Goal: Task Accomplishment & Management: Manage account settings

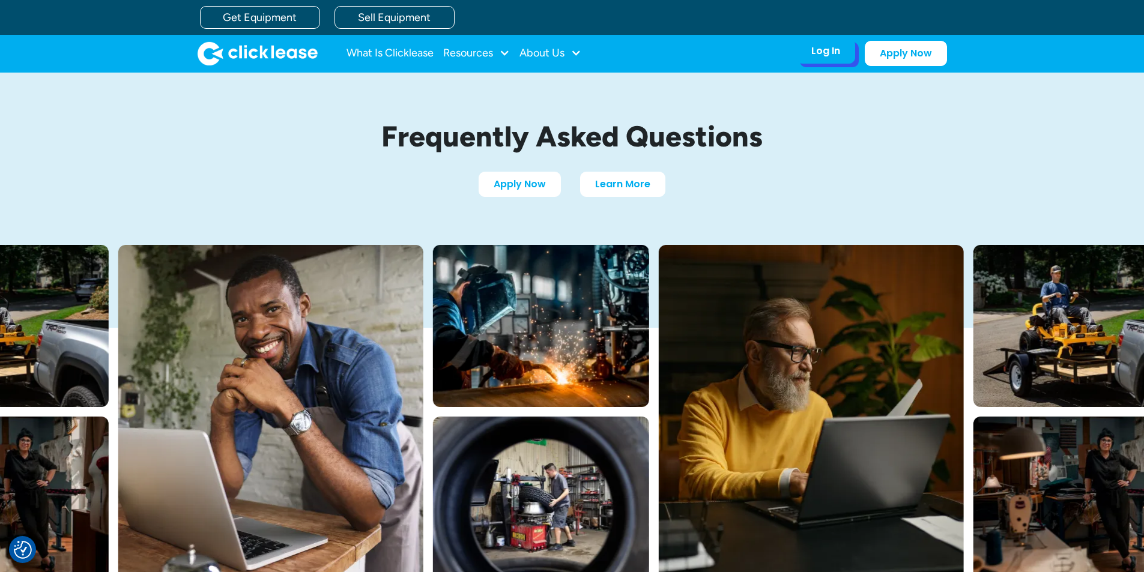
click at [838, 56] on div "Log In" at bounding box center [825, 51] width 29 height 12
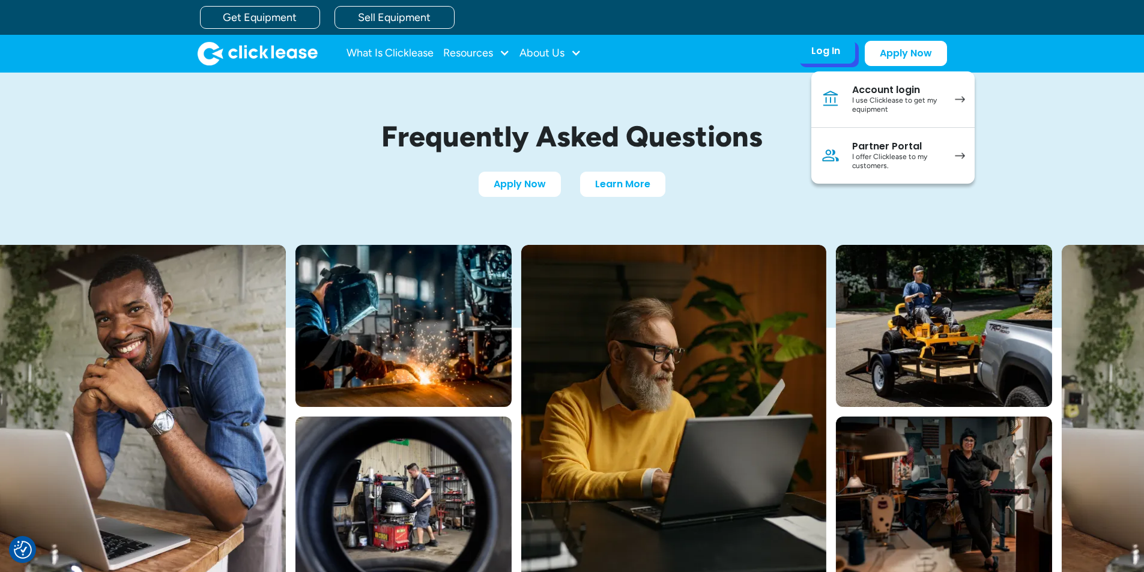
drag, startPoint x: 858, startPoint y: 94, endPoint x: 852, endPoint y: 97, distance: 6.5
click at [858, 95] on div "Account login" at bounding box center [897, 90] width 91 height 12
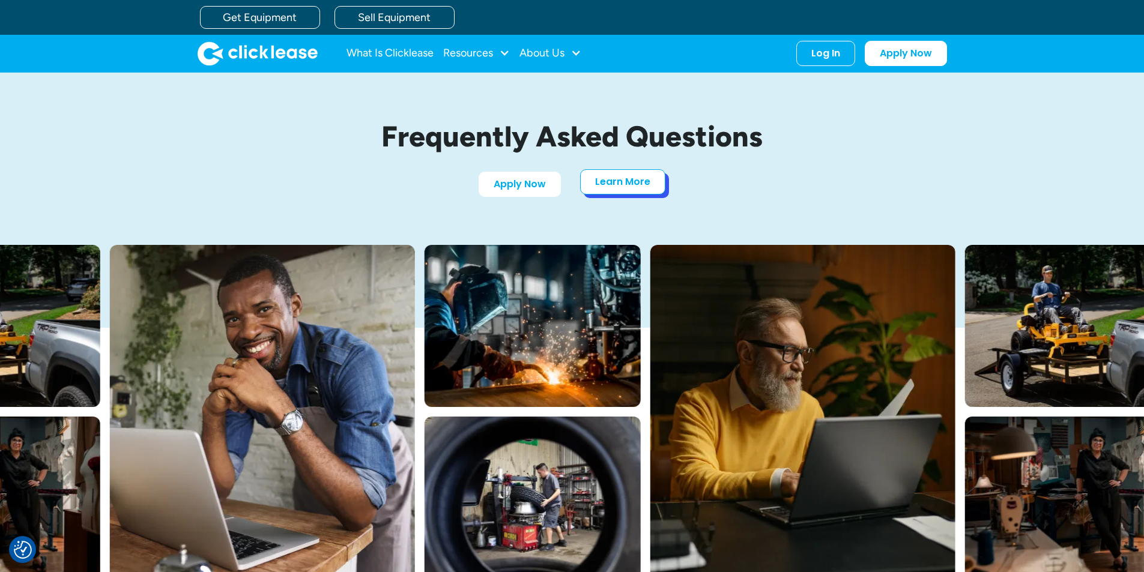
click at [631, 190] on link "Learn More" at bounding box center [622, 181] width 85 height 25
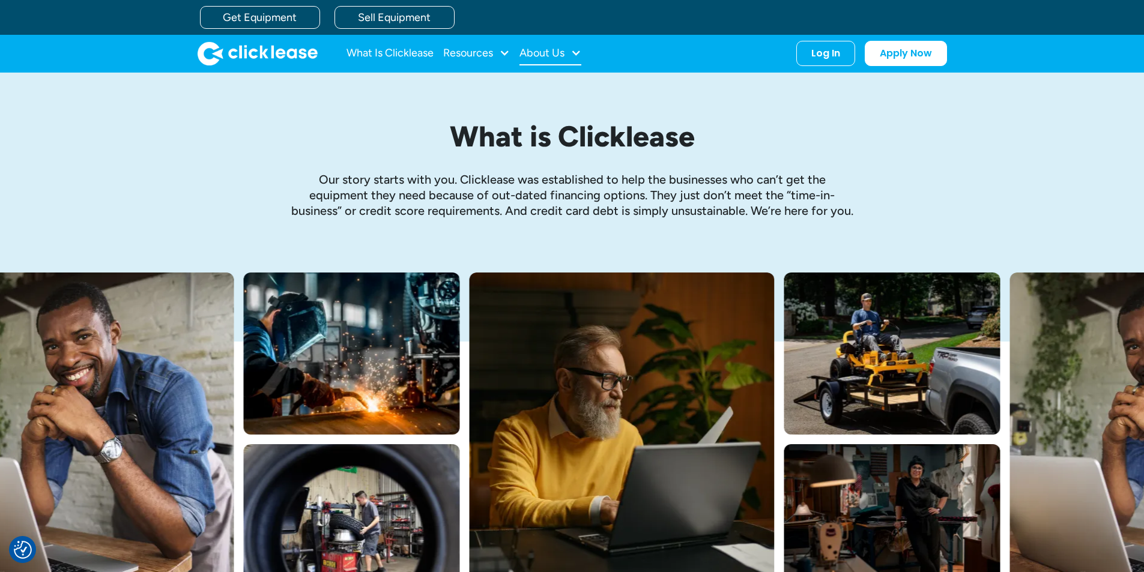
click at [574, 55] on div at bounding box center [576, 52] width 11 height 11
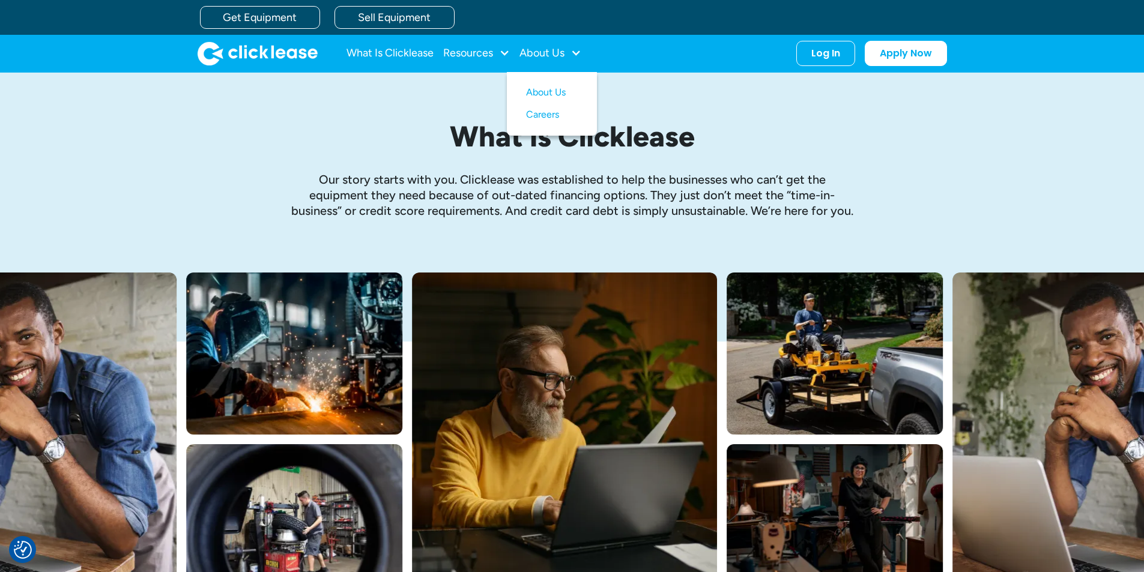
click at [716, 117] on div "What is Clicklease Our story starts with you. Clicklease was established to hel…" at bounding box center [572, 173] width 769 height 200
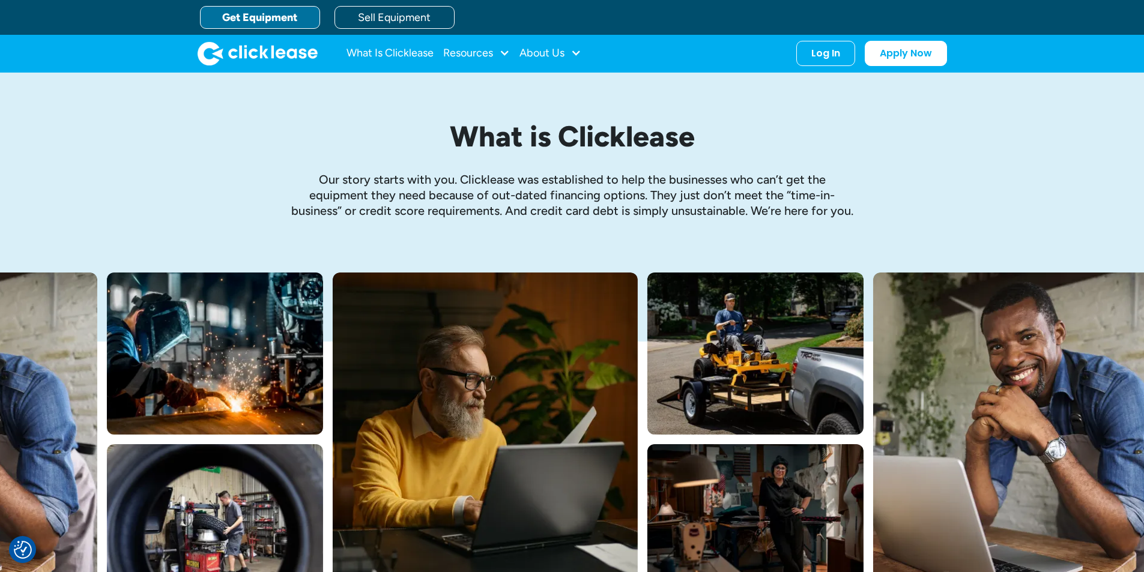
click at [255, 18] on link "Get Equipment" at bounding box center [260, 17] width 120 height 23
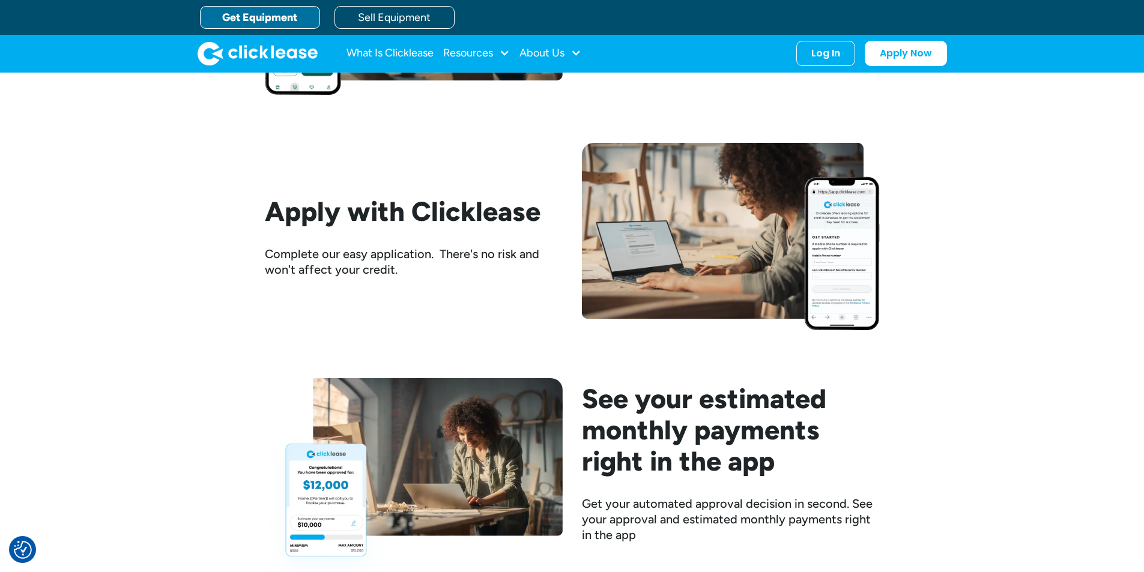
scroll to position [1141, 0]
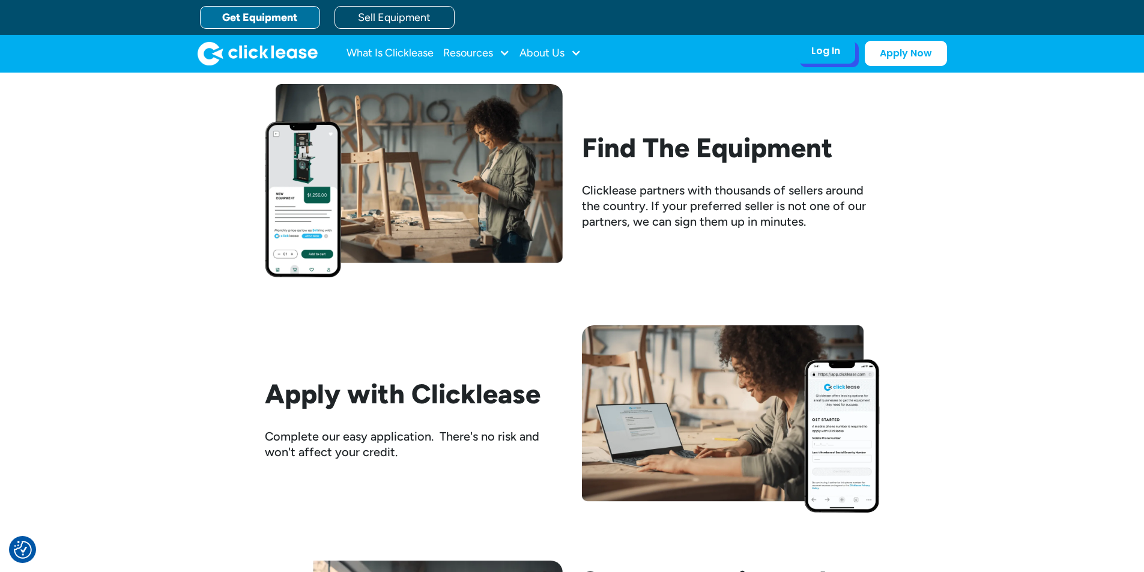
click at [825, 61] on div "Log In Account login I use Clicklease to get my equipment Partner Portal I offe…" at bounding box center [825, 50] width 59 height 25
click at [819, 45] on div "Log In" at bounding box center [825, 51] width 29 height 12
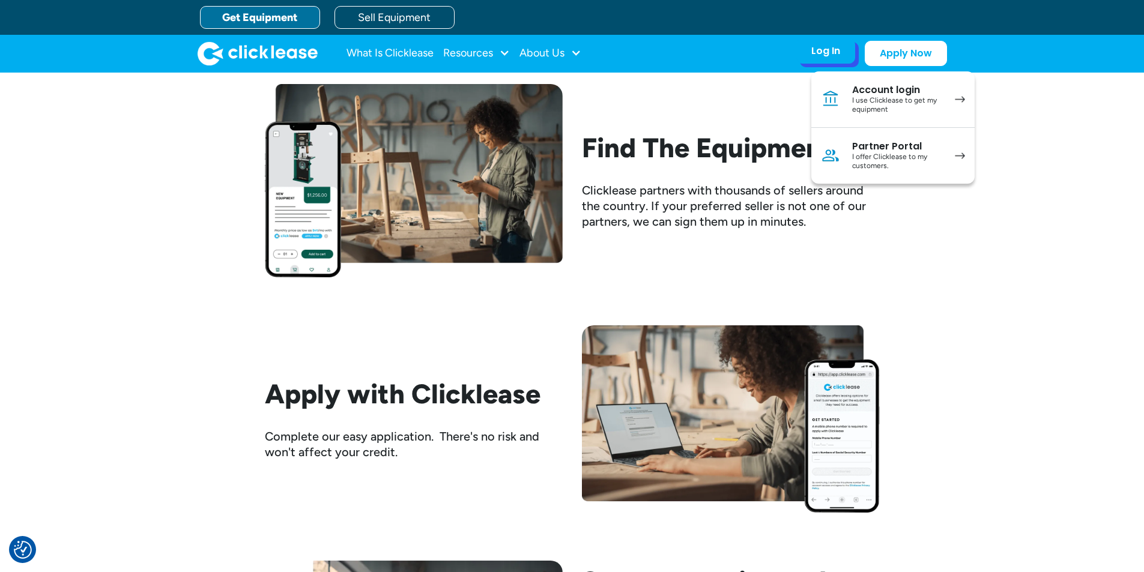
click at [853, 100] on div "I use Clicklease to get my equipment" at bounding box center [897, 105] width 91 height 19
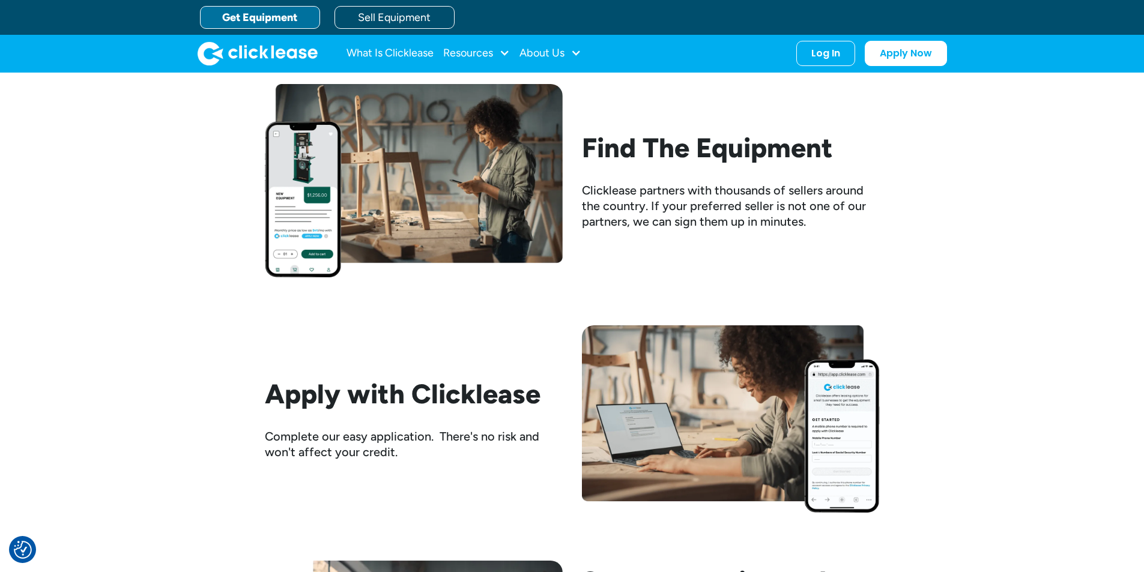
click at [260, 47] on img "home" at bounding box center [258, 53] width 120 height 24
